Goal: Obtain resource: Download file/media

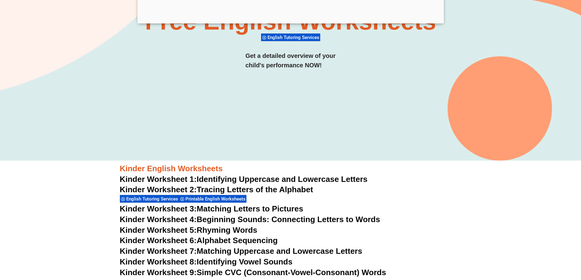
scroll to position [152, 0]
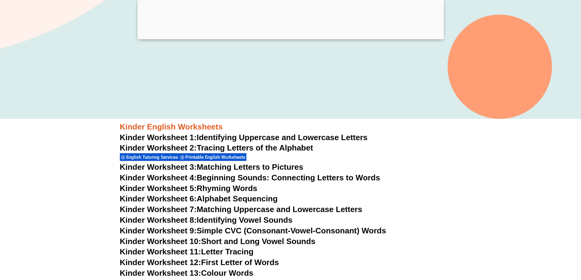
click at [205, 167] on link "Kinder Worksheet 3: Matching Letters to Pictures" at bounding box center [211, 166] width 183 height 9
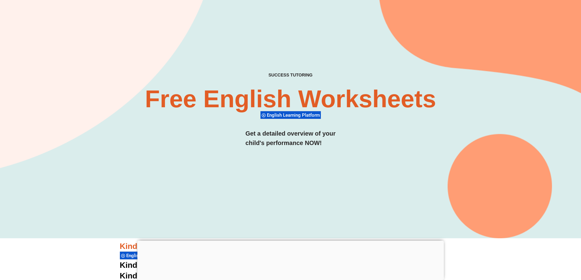
scroll to position [91, 0]
